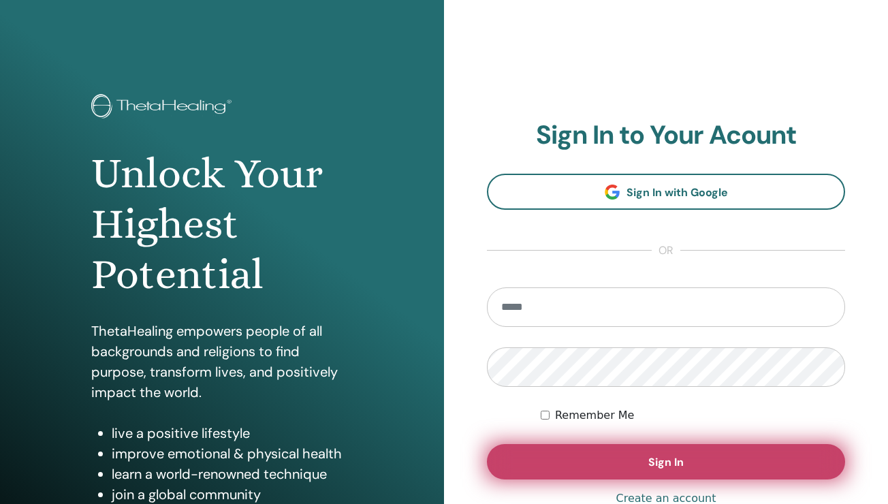
type input "**********"
click at [658, 462] on span "Sign In" at bounding box center [666, 462] width 35 height 14
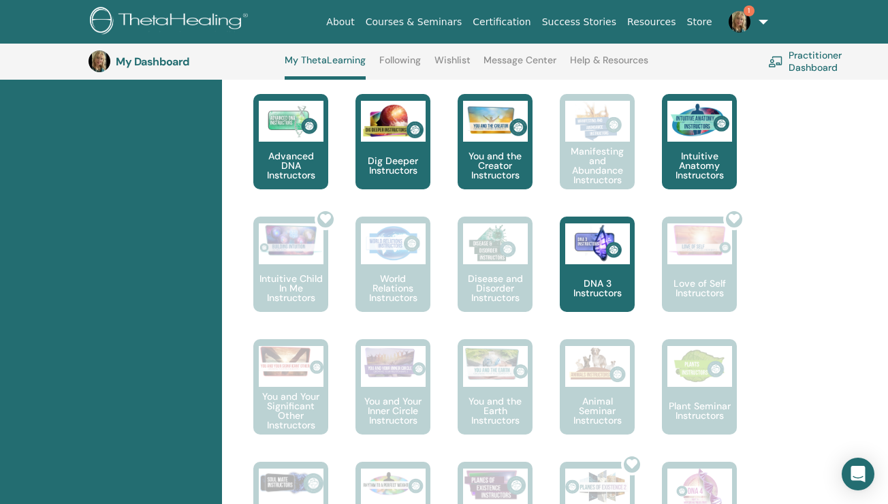
scroll to position [635, 0]
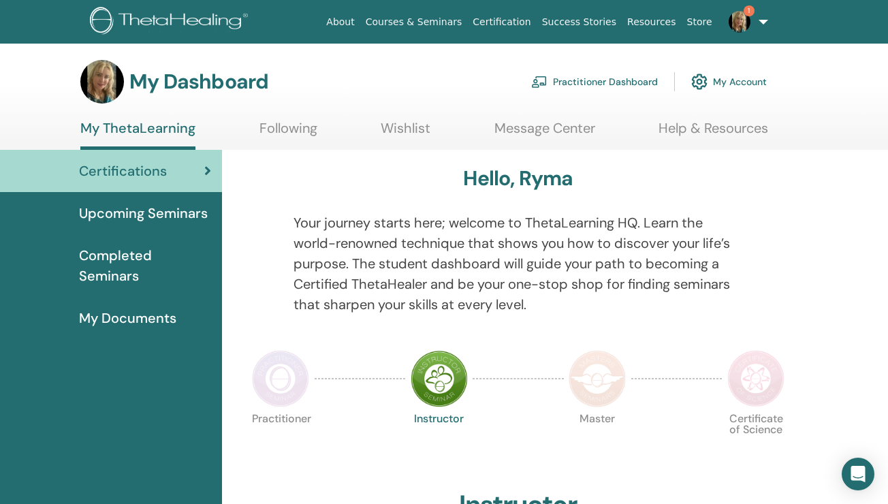
click at [103, 252] on span "Completed Seminars" at bounding box center [145, 265] width 132 height 41
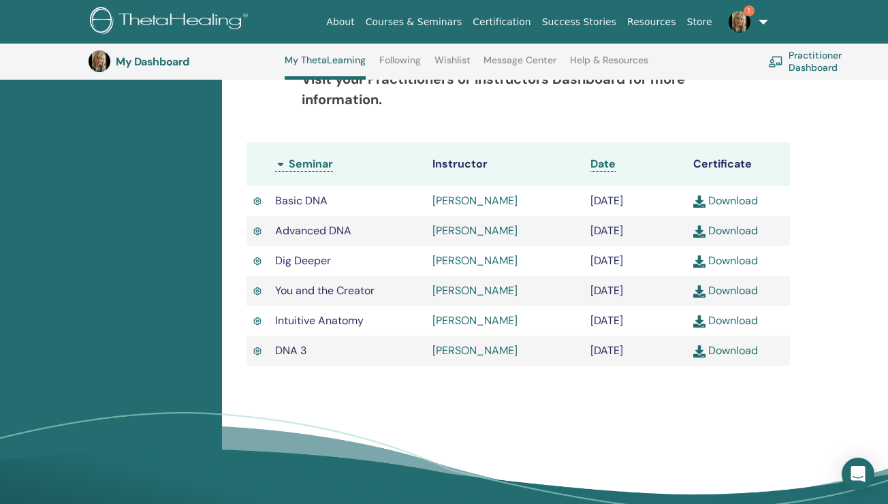
scroll to position [347, 0]
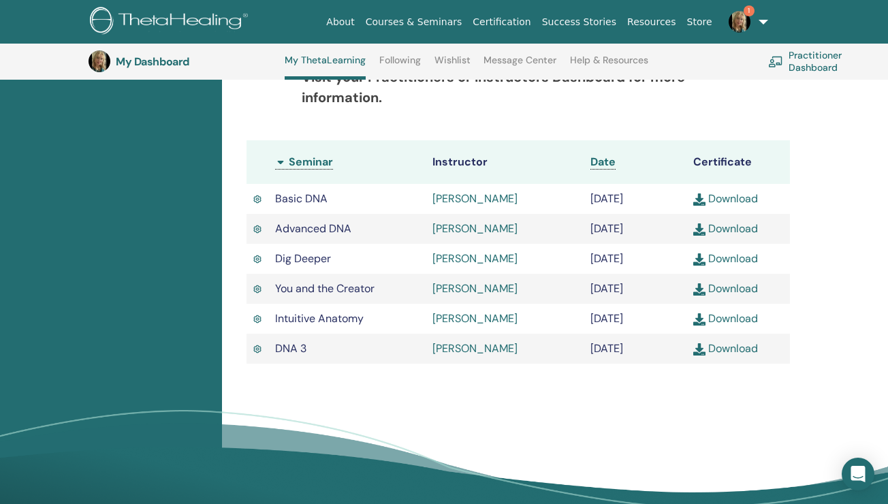
click at [730, 356] on link "Download" at bounding box center [726, 348] width 65 height 14
